Goal: Information Seeking & Learning: Learn about a topic

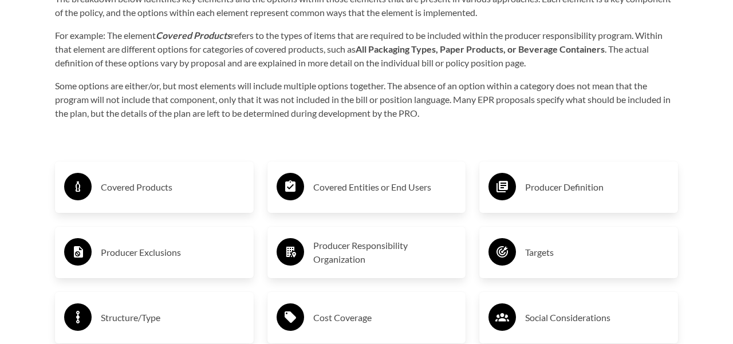
scroll to position [1766, 0]
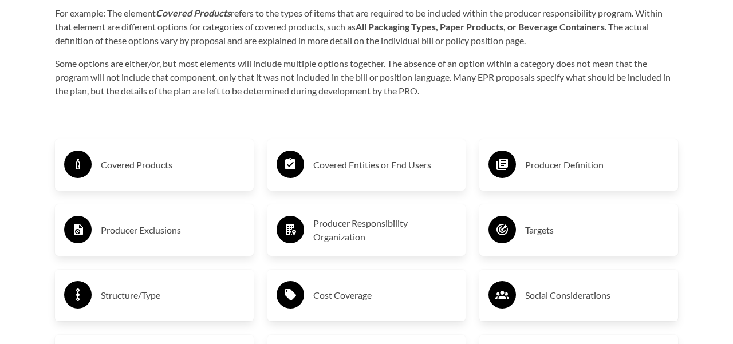
click at [159, 159] on h3 "Covered Products" at bounding box center [173, 165] width 144 height 18
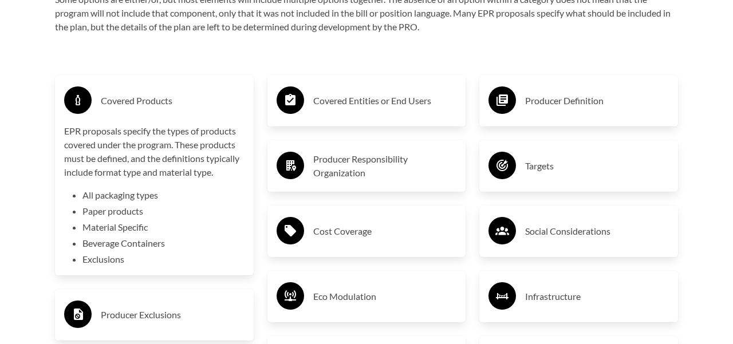
scroll to position [1836, 0]
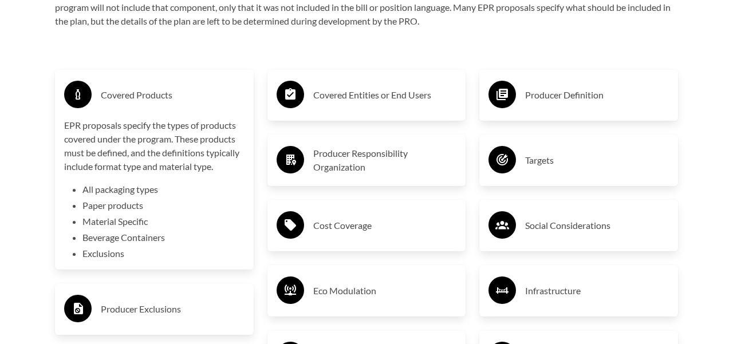
click at [541, 99] on h3 "Producer Definition" at bounding box center [597, 95] width 144 height 18
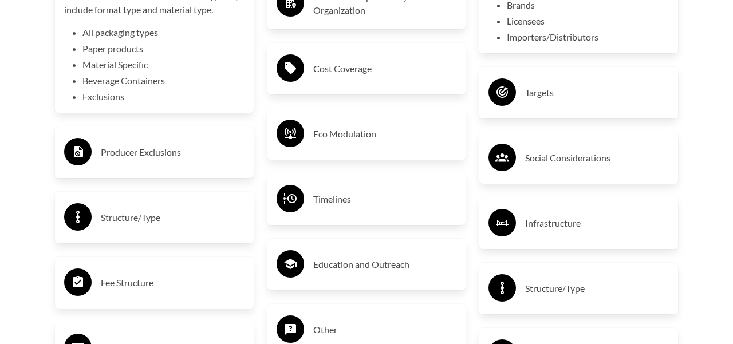
scroll to position [1999, 0]
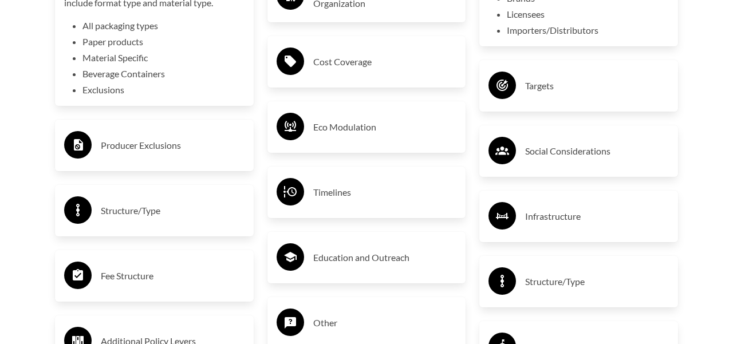
click at [149, 151] on h3 "Producer Exclusions" at bounding box center [173, 145] width 144 height 18
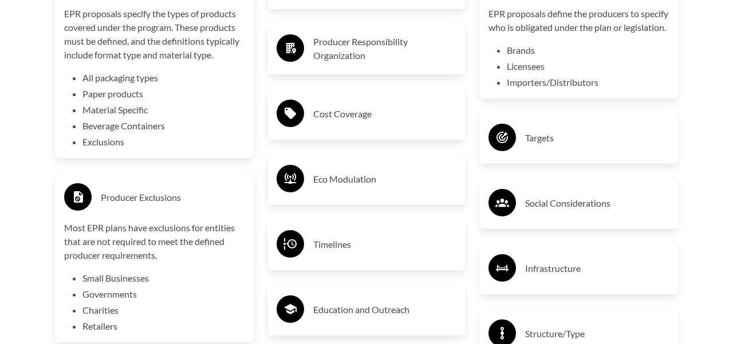
scroll to position [1943, 0]
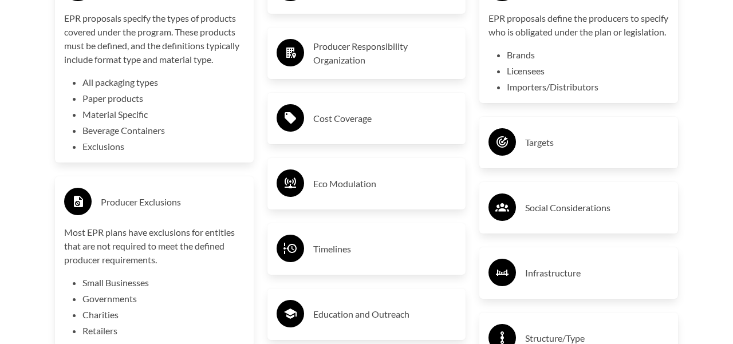
click at [344, 182] on h3 "Eco Modulation" at bounding box center [385, 184] width 144 height 18
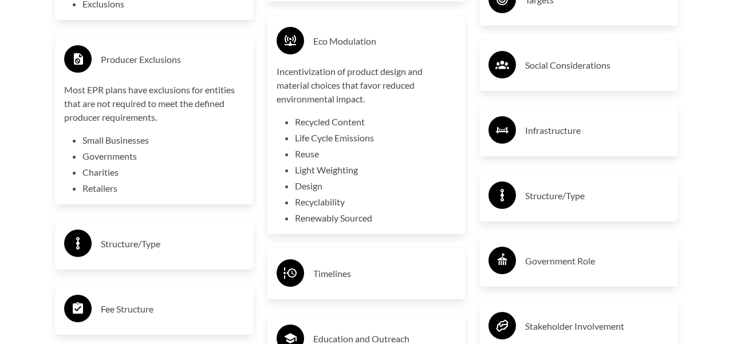
scroll to position [2088, 0]
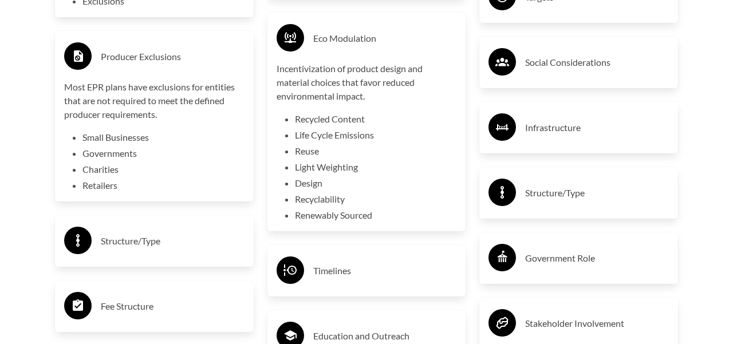
click at [304, 152] on li "Reuse" at bounding box center [376, 151] width 162 height 14
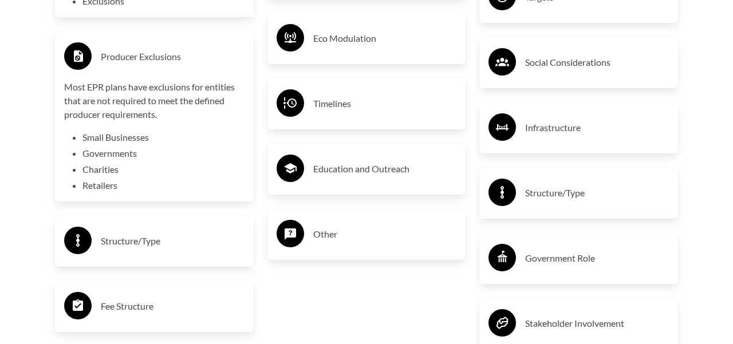
click at [344, 45] on h3 "Eco Modulation" at bounding box center [385, 38] width 144 height 18
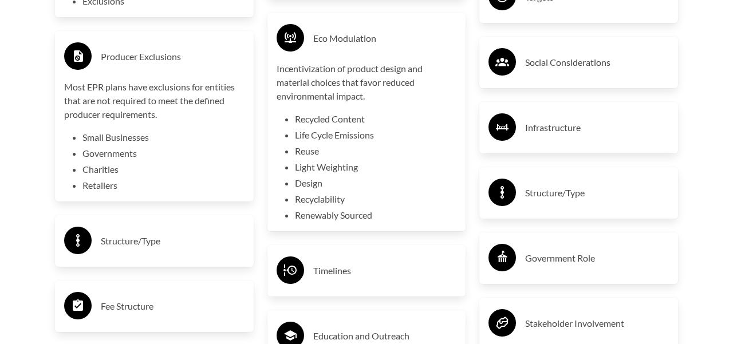
click at [307, 149] on li "Reuse" at bounding box center [376, 151] width 162 height 14
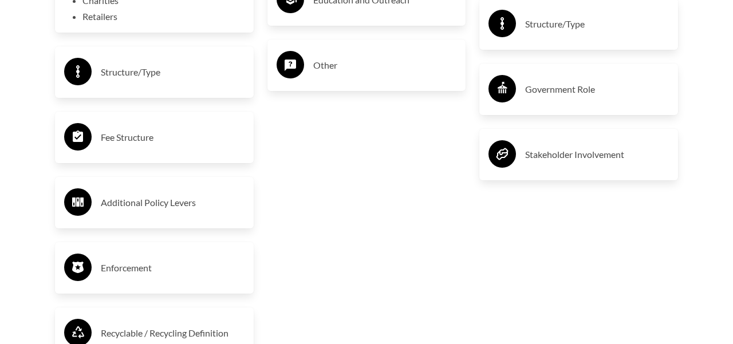
scroll to position [2256, 0]
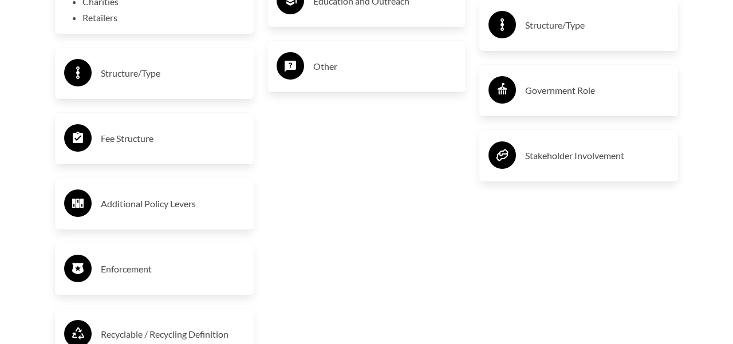
click at [135, 137] on h3 "Fee Structure" at bounding box center [173, 138] width 144 height 18
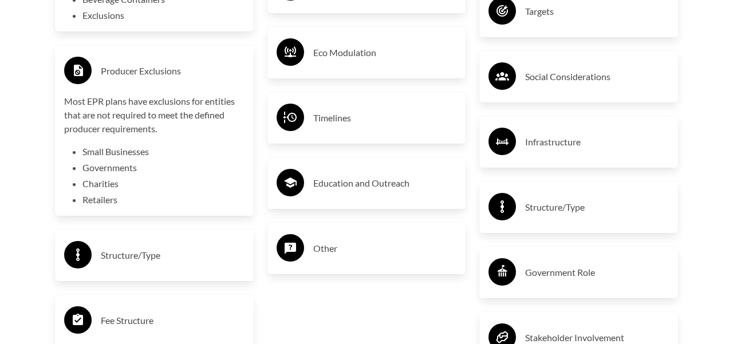
scroll to position [2064, 0]
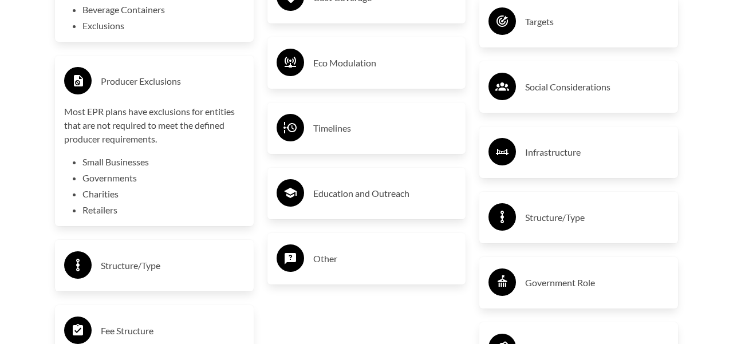
click at [351, 64] on h3 "Eco Modulation" at bounding box center [385, 63] width 144 height 18
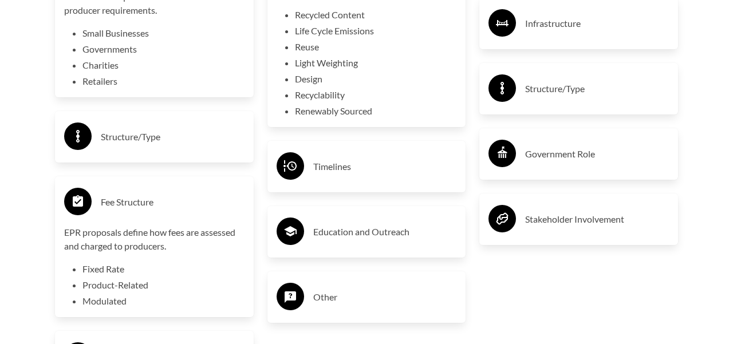
scroll to position [2194, 0]
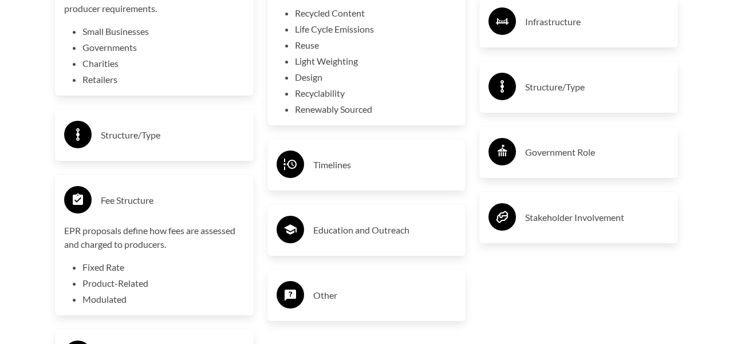
click at [561, 227] on h3 "Stakeholder Involvement" at bounding box center [597, 218] width 144 height 18
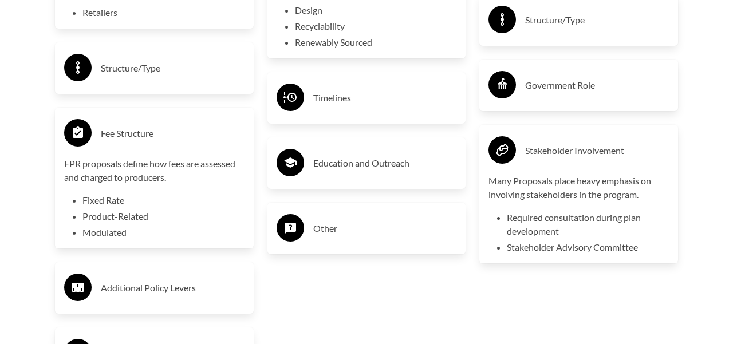
scroll to position [2266, 0]
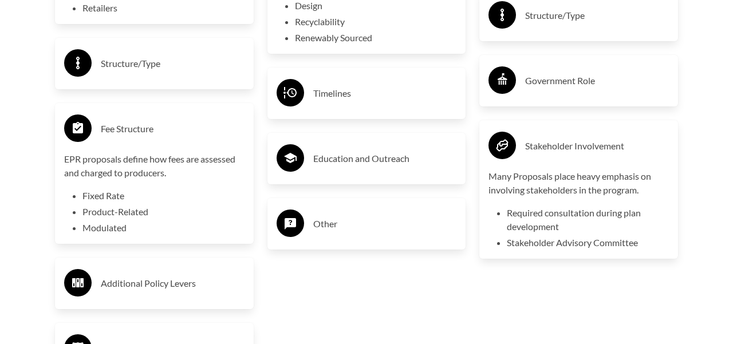
click at [355, 167] on h3 "Education and Outreach" at bounding box center [385, 159] width 144 height 18
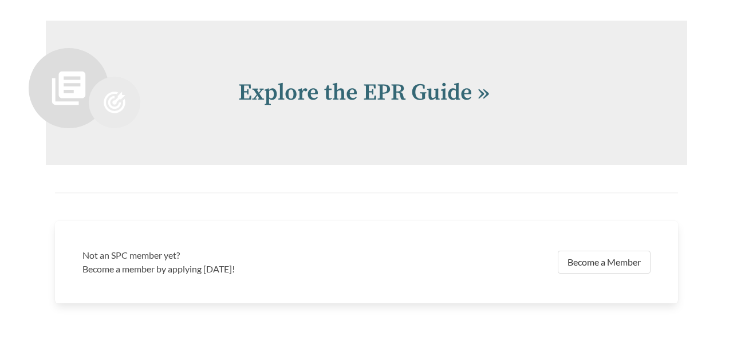
scroll to position [2769, 0]
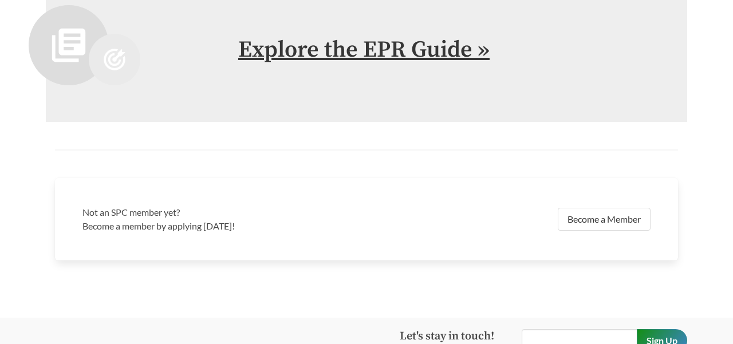
click at [447, 50] on link "Explore the EPR Guide »" at bounding box center [364, 50] width 252 height 29
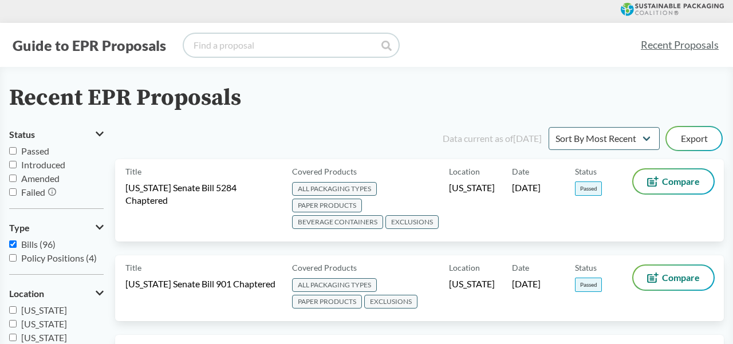
click at [252, 48] on input "search" at bounding box center [291, 45] width 215 height 23
click at [386, 46] on icon at bounding box center [387, 46] width 10 height 10
click at [383, 45] on icon at bounding box center [387, 46] width 10 height 10
click at [343, 43] on input "reuse box" at bounding box center [291, 45] width 215 height 23
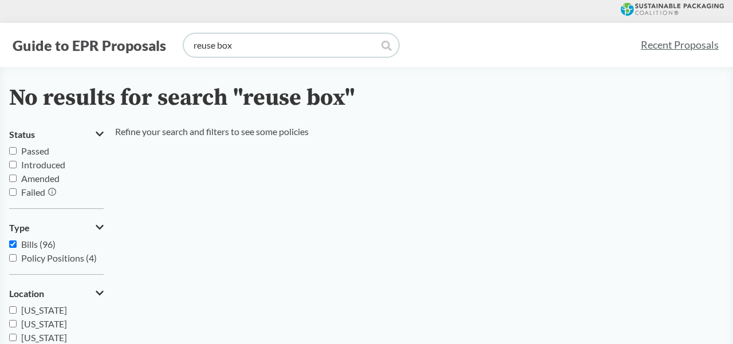
click at [216, 46] on input "reuse box" at bounding box center [291, 45] width 215 height 23
click at [214, 46] on input "reuse box" at bounding box center [291, 45] width 215 height 23
click at [241, 46] on input "reused box" at bounding box center [291, 45] width 215 height 23
click at [245, 45] on input "reused boxes" at bounding box center [291, 45] width 215 height 23
type input "reused gaylords"
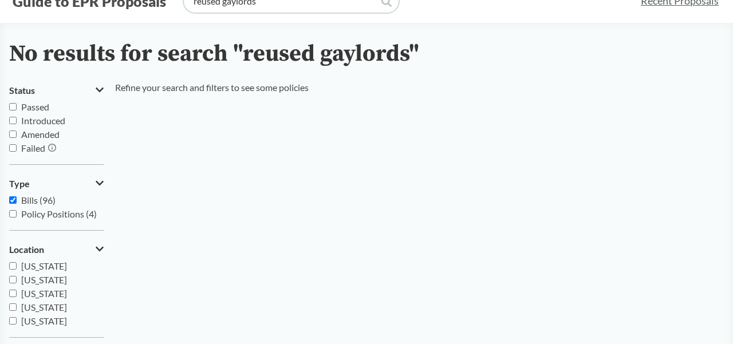
scroll to position [52, 0]
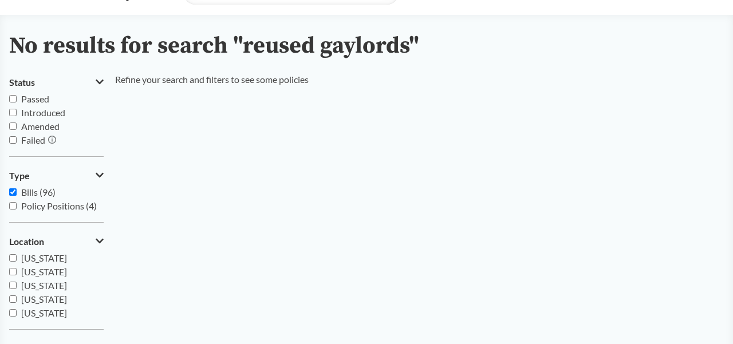
click at [14, 207] on input "Policy Positions (4)" at bounding box center [12, 205] width 7 height 7
checkbox input "true"
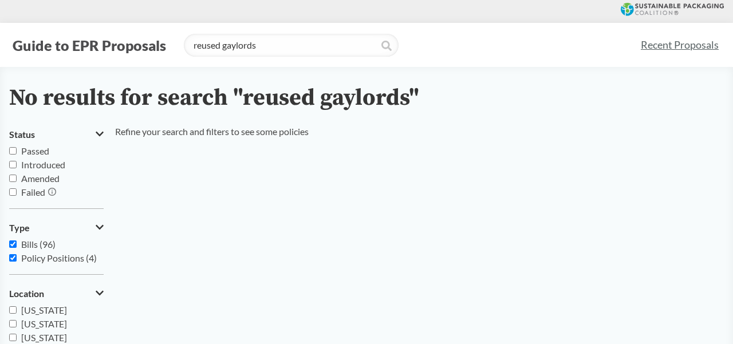
scroll to position [0, 0]
click at [13, 153] on input "Passed" at bounding box center [12, 150] width 7 height 7
checkbox input "true"
click at [14, 167] on input "Introduced" at bounding box center [12, 164] width 7 height 7
checkbox input "true"
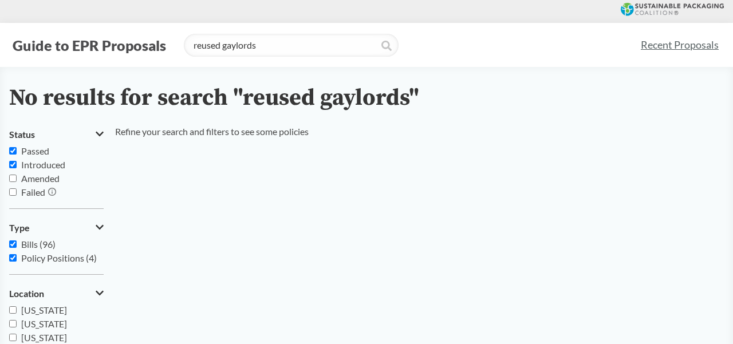
click at [13, 178] on input "Amended" at bounding box center [12, 178] width 7 height 7
checkbox input "true"
click at [14, 194] on input "Failed" at bounding box center [12, 191] width 7 height 7
checkbox input "true"
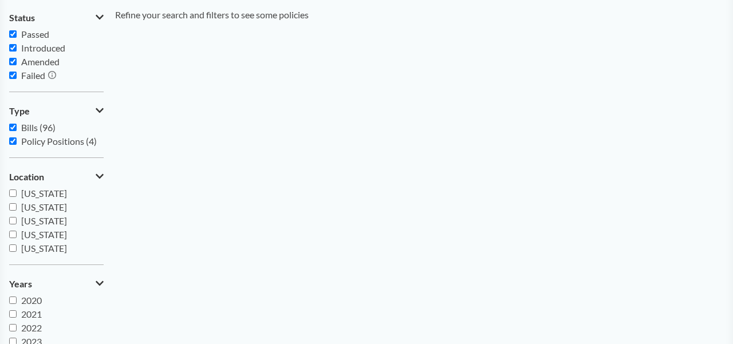
scroll to position [163, 0]
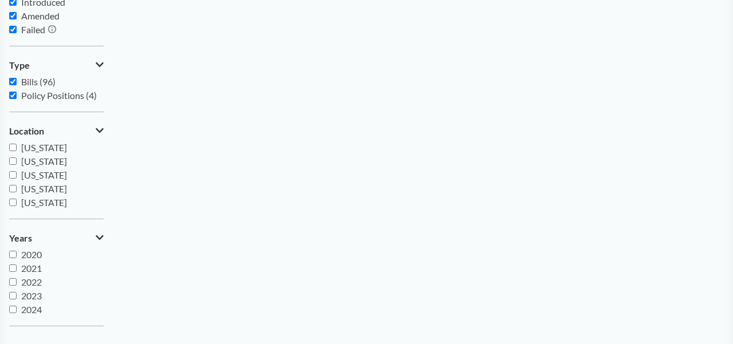
click at [13, 148] on input "[US_STATE]" at bounding box center [12, 147] width 7 height 7
checkbox input "true"
click at [13, 161] on input "[US_STATE]" at bounding box center [12, 161] width 7 height 7
checkbox input "true"
click at [13, 175] on input "[US_STATE]" at bounding box center [12, 174] width 7 height 7
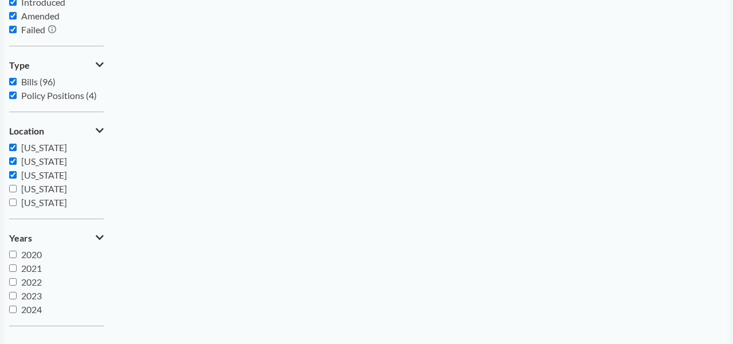
checkbox input "true"
click at [11, 188] on input "[US_STATE]" at bounding box center [12, 188] width 7 height 7
checkbox input "true"
click at [13, 202] on input "[US_STATE]" at bounding box center [12, 202] width 7 height 7
checkbox input "true"
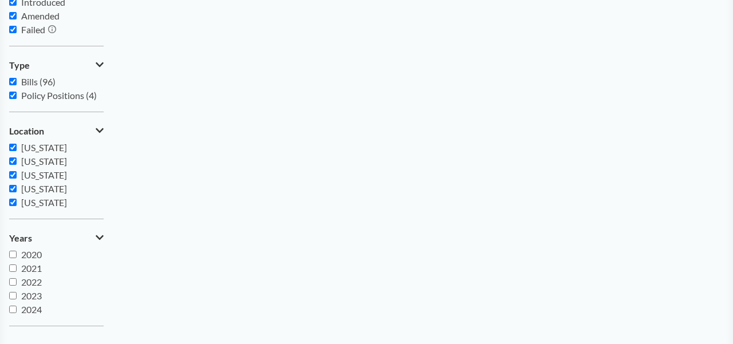
click at [14, 255] on input "2020" at bounding box center [12, 254] width 7 height 7
checkbox input "true"
click at [14, 269] on input "2021" at bounding box center [12, 268] width 7 height 7
checkbox input "true"
click at [13, 283] on input "2022" at bounding box center [12, 281] width 7 height 7
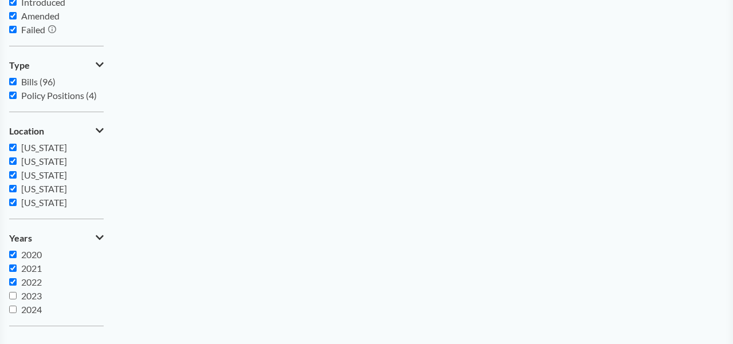
checkbox input "true"
click at [12, 297] on input "2023" at bounding box center [12, 295] width 7 height 7
checkbox input "true"
click at [12, 310] on input "2024" at bounding box center [12, 309] width 7 height 7
checkbox input "true"
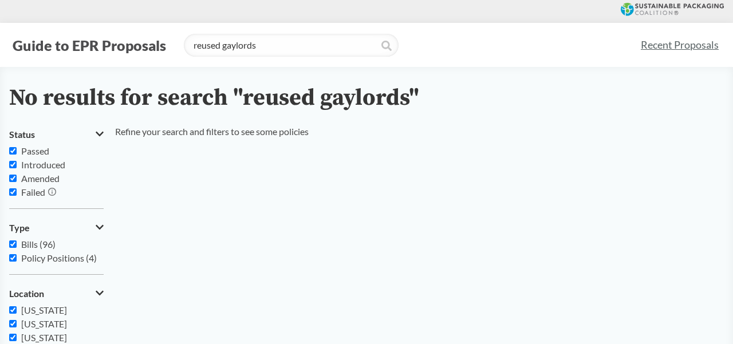
scroll to position [0, 0]
click at [306, 42] on input "reused gaylords" at bounding box center [291, 45] width 215 height 23
click at [223, 46] on input "reused boxes" at bounding box center [291, 45] width 215 height 23
drag, startPoint x: 224, startPoint y: 45, endPoint x: 179, endPoint y: 44, distance: 44.7
click at [179, 44] on div "Guide to EPR Proposals boxes" at bounding box center [320, 45] width 622 height 23
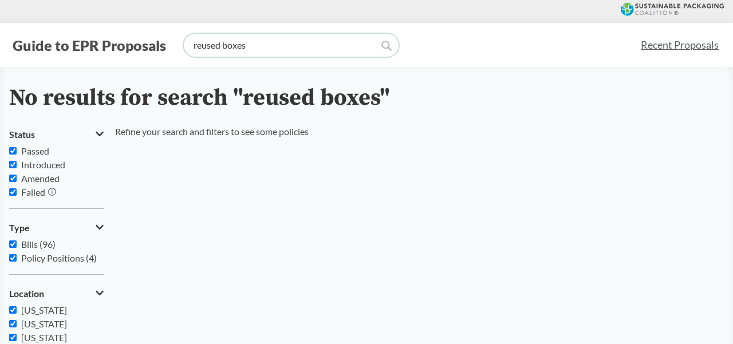
type input "reuse box"
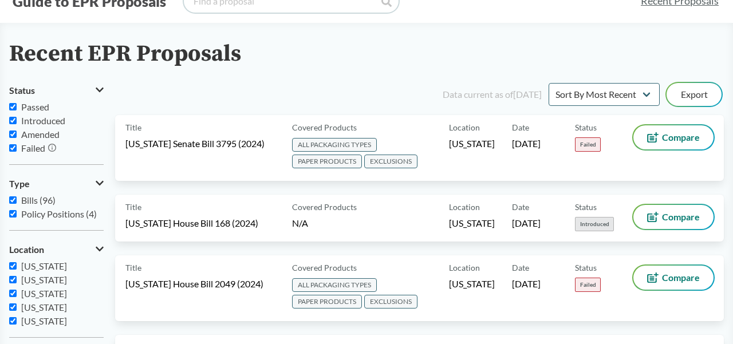
scroll to position [45, 0]
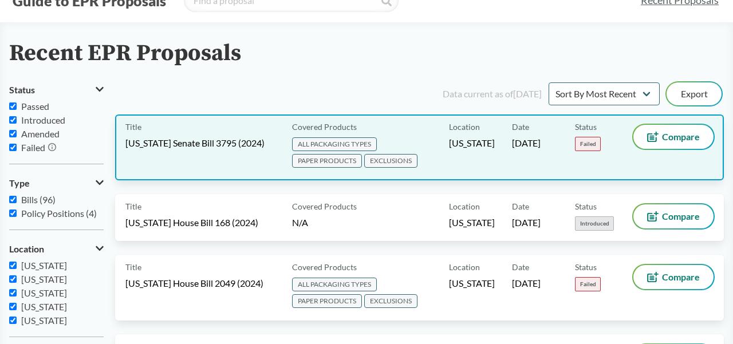
click at [331, 162] on span "PAPER PRODUCTS" at bounding box center [327, 161] width 70 height 14
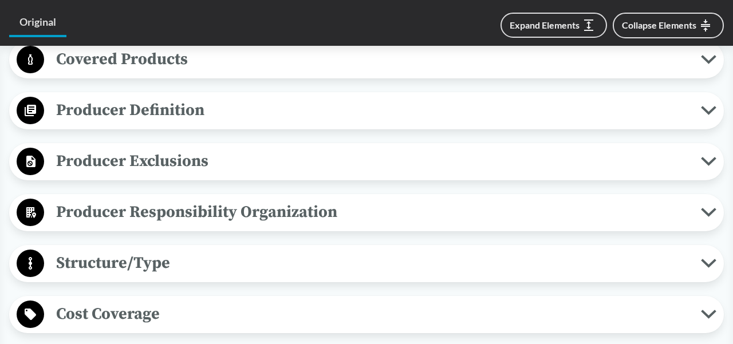
scroll to position [600, 0]
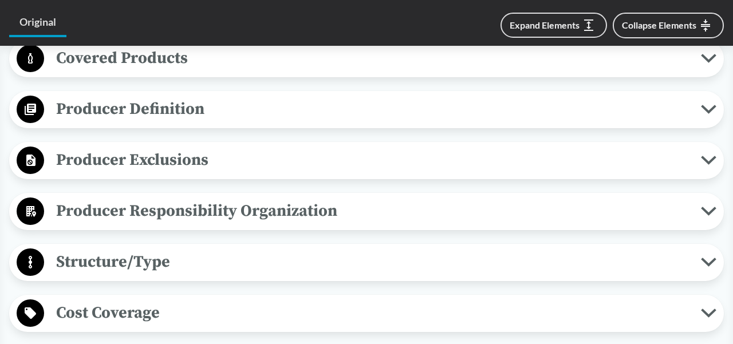
click at [708, 215] on icon at bounding box center [708, 211] width 15 height 9
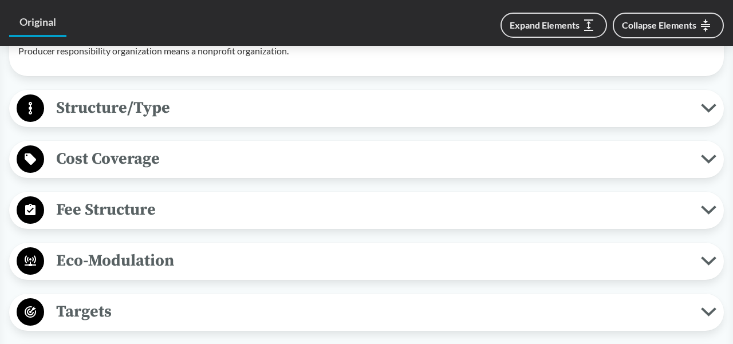
scroll to position [928, 0]
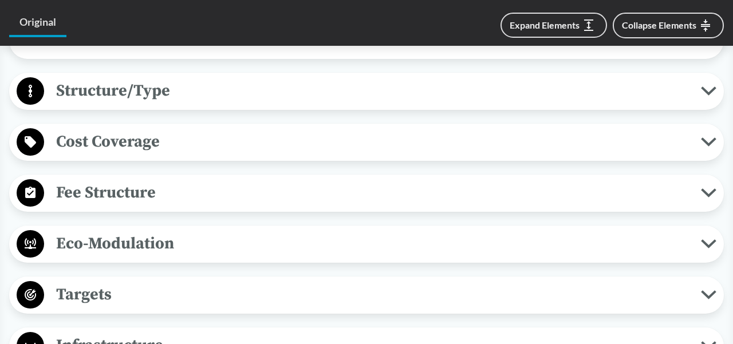
click at [709, 146] on button "Cost Coverage" at bounding box center [366, 142] width 707 height 29
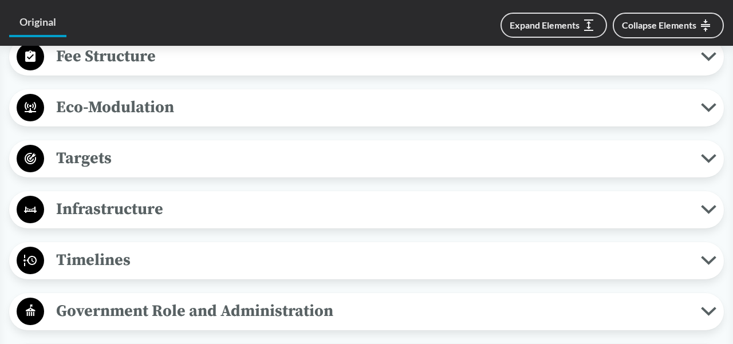
scroll to position [1341, 0]
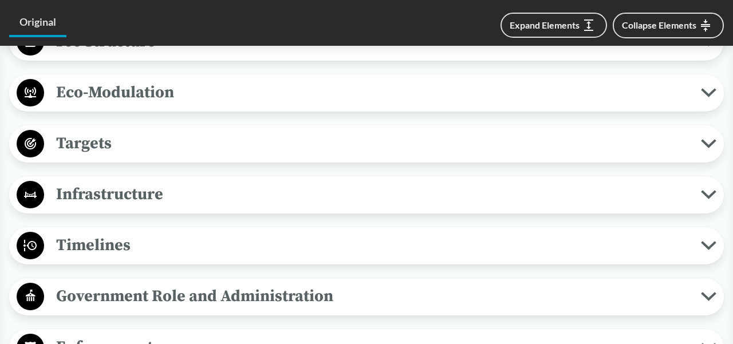
click at [711, 96] on icon at bounding box center [709, 93] width 12 height 6
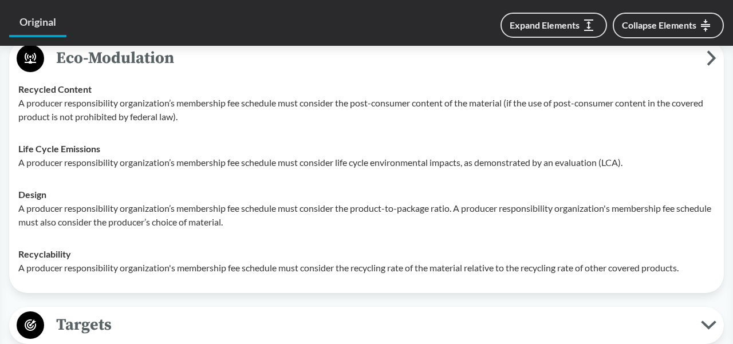
scroll to position [1351, 0]
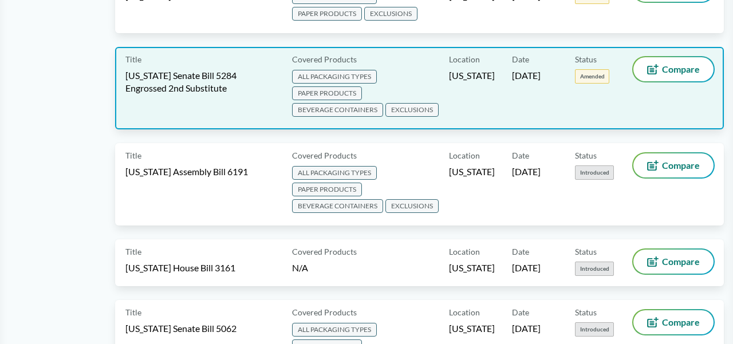
scroll to position [809, 0]
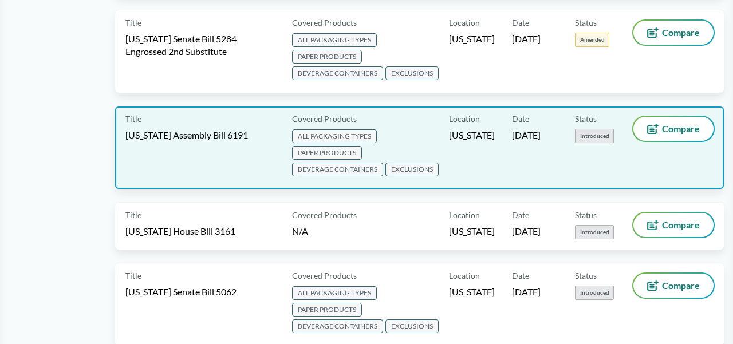
click at [325, 146] on span "PAPER PRODUCTS" at bounding box center [327, 153] width 70 height 14
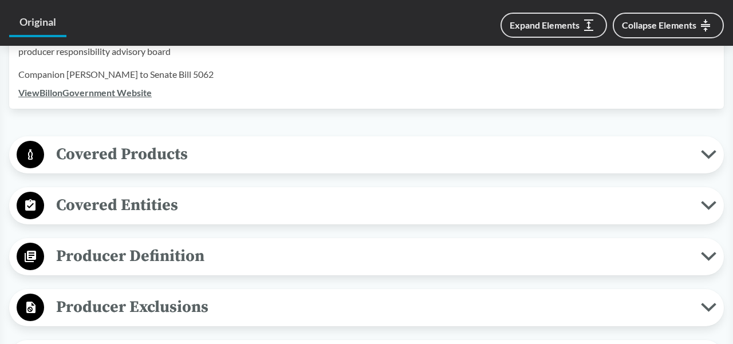
scroll to position [381, 0]
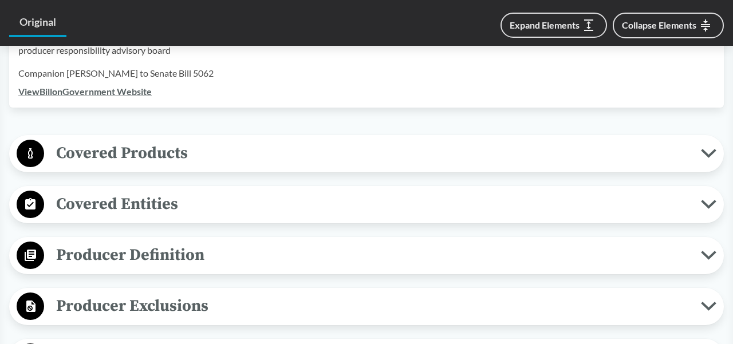
click at [704, 148] on button "Covered Products" at bounding box center [366, 153] width 707 height 29
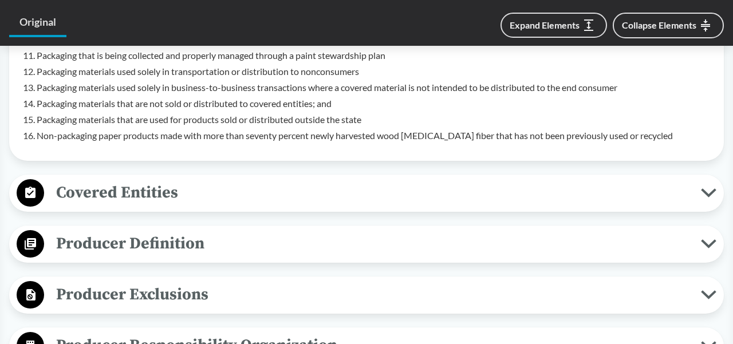
scroll to position [999, 0]
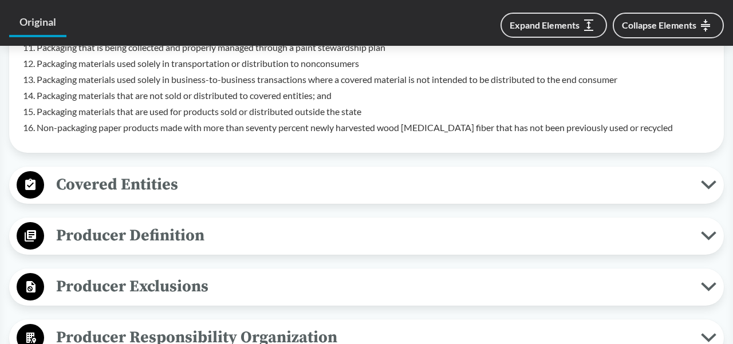
click at [710, 188] on icon at bounding box center [709, 185] width 12 height 6
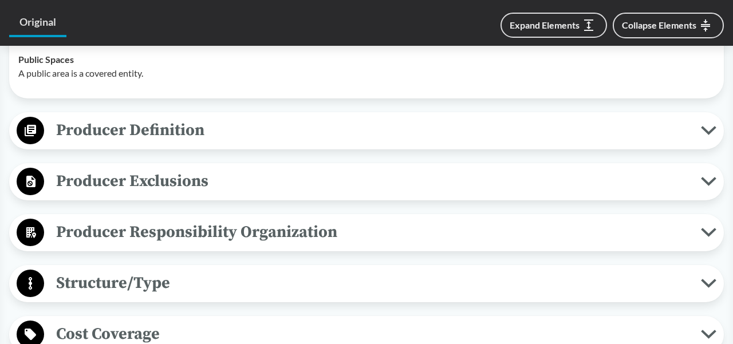
scroll to position [1301, 0]
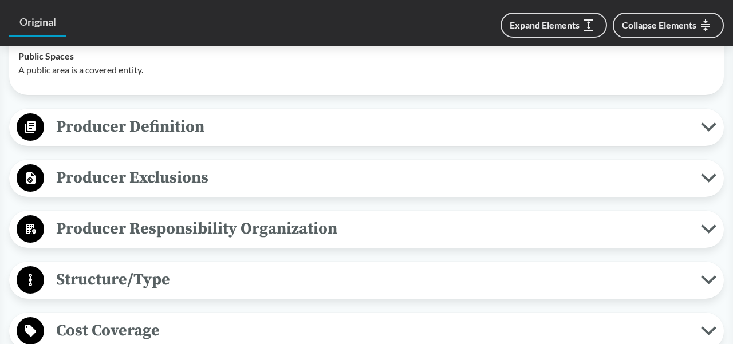
click at [710, 181] on icon at bounding box center [709, 178] width 12 height 6
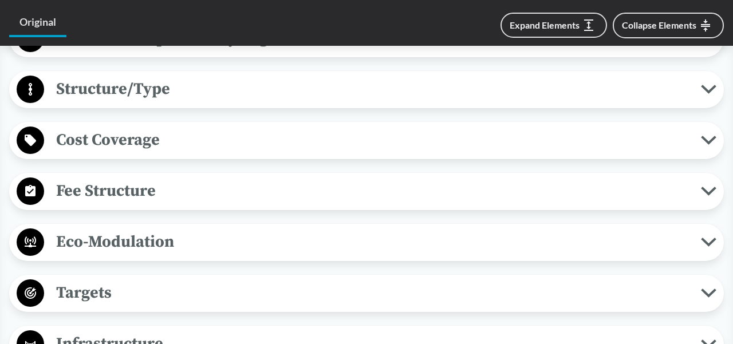
scroll to position [1701, 0]
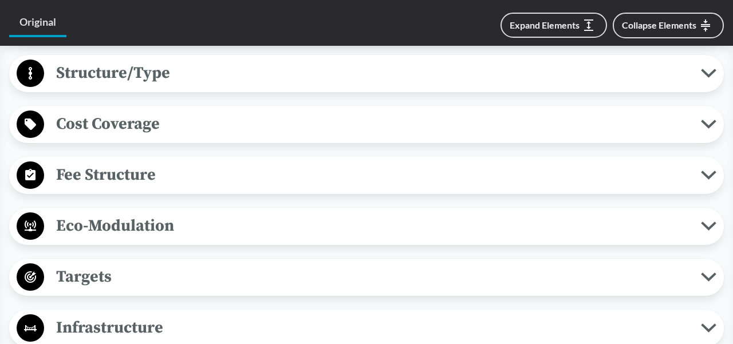
click at [706, 180] on icon at bounding box center [708, 175] width 15 height 9
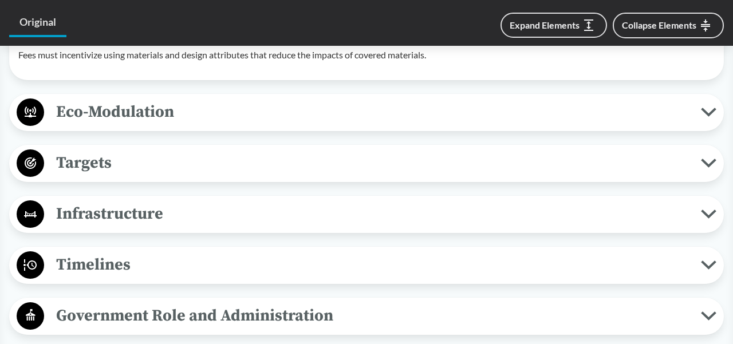
scroll to position [1927, 0]
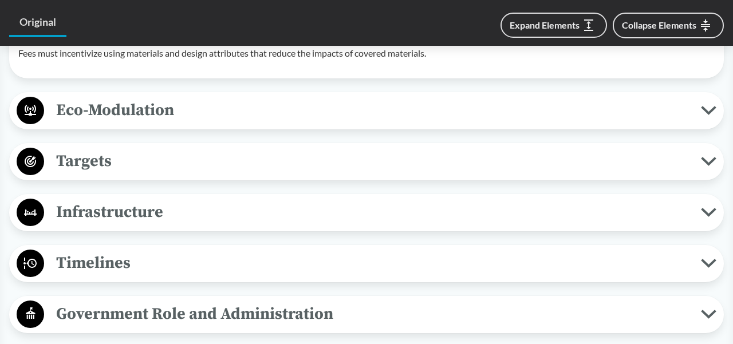
click at [713, 113] on icon at bounding box center [709, 111] width 12 height 6
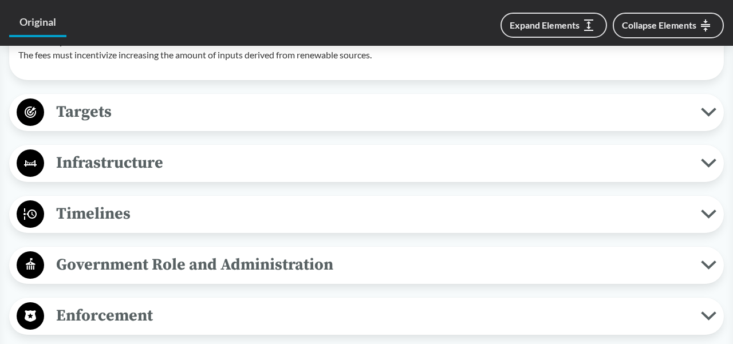
scroll to position [2265, 0]
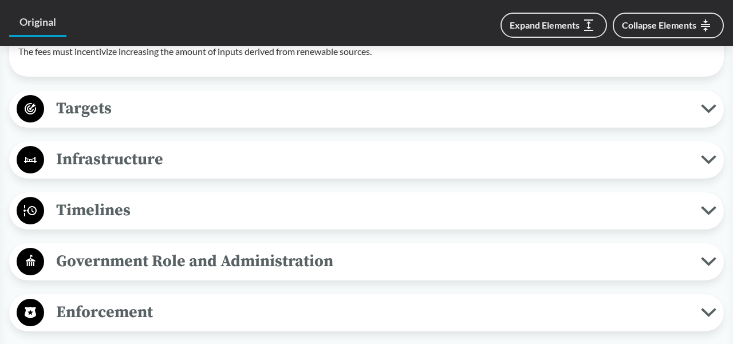
click at [708, 112] on icon at bounding box center [709, 109] width 12 height 6
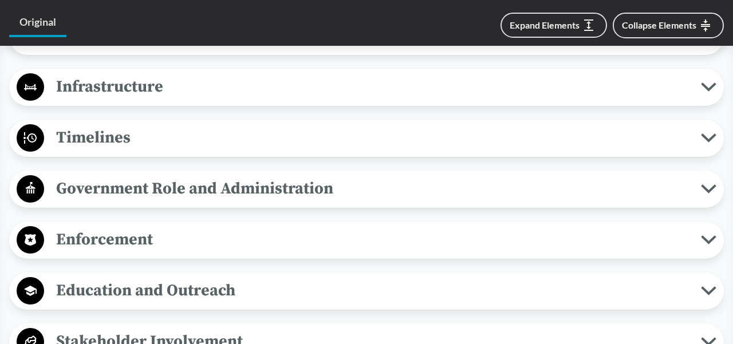
scroll to position [2513, 0]
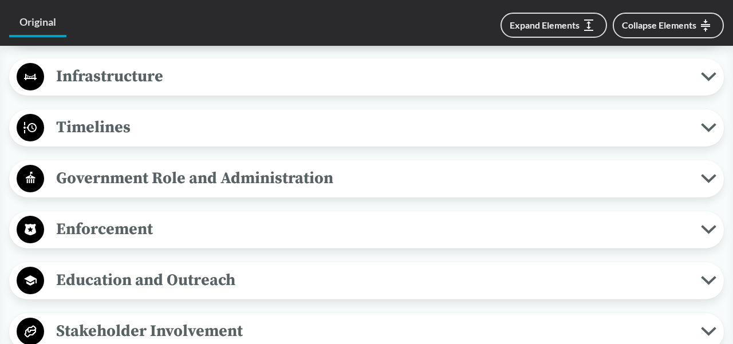
click at [710, 132] on icon at bounding box center [708, 127] width 15 height 9
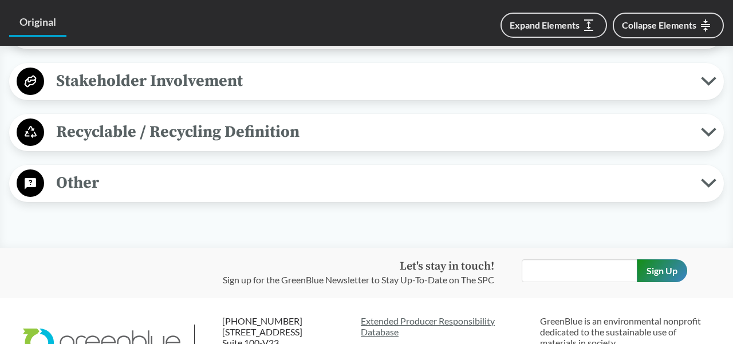
scroll to position [3141, 0]
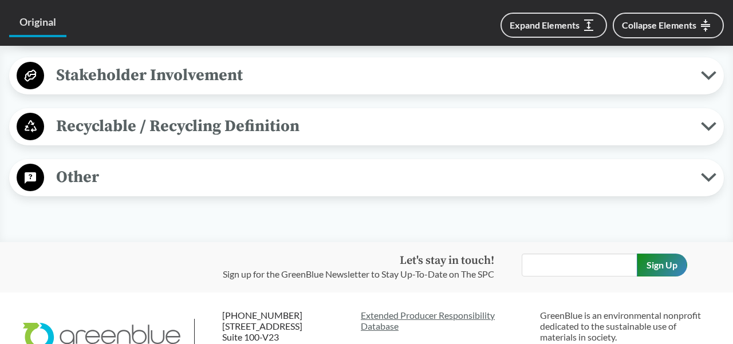
click at [710, 80] on icon at bounding box center [708, 75] width 15 height 9
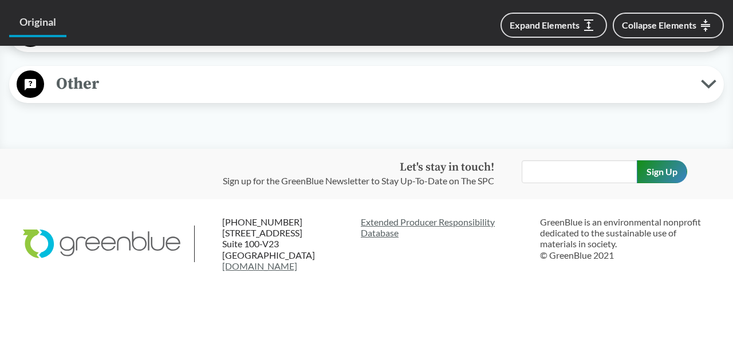
scroll to position [3593, 0]
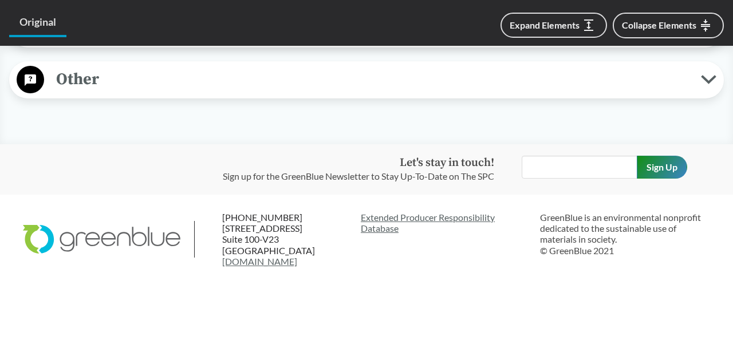
click at [711, 32] on icon at bounding box center [709, 29] width 12 height 6
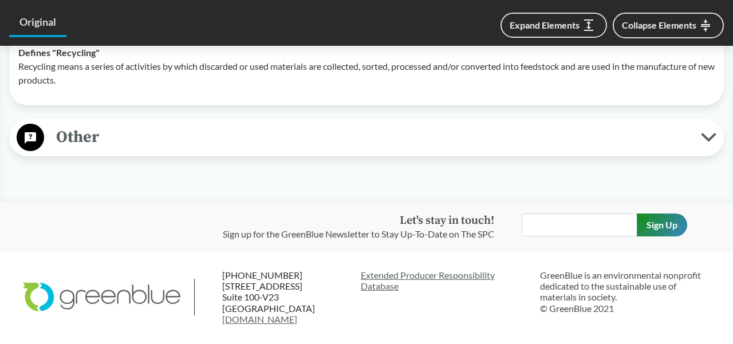
click at [709, 152] on button "Other" at bounding box center [366, 137] width 707 height 29
